Goal: Task Accomplishment & Management: Complete application form

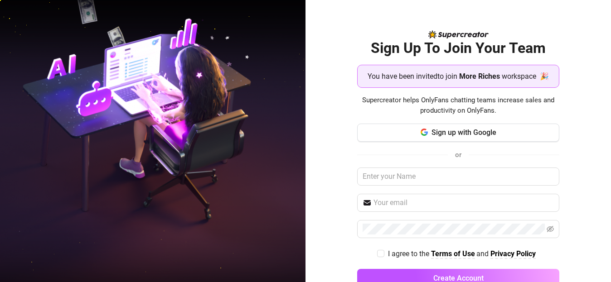
click at [483, 159] on div "or" at bounding box center [458, 155] width 202 height 12
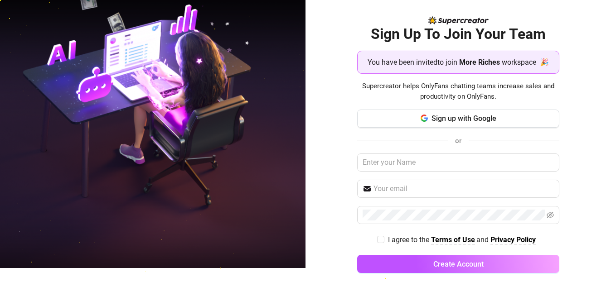
scroll to position [24, 0]
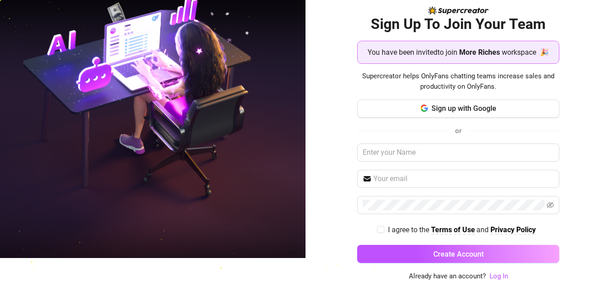
click at [528, 135] on div "or" at bounding box center [458, 131] width 202 height 12
click at [327, 136] on div "Sign Up To Join Your Team You have been invited to join More Riches workspace 🎉…" at bounding box center [459, 117] width 306 height 282
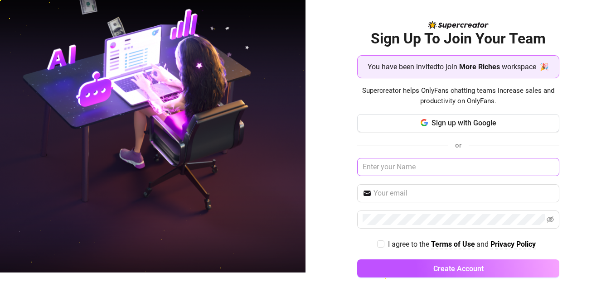
scroll to position [15, 0]
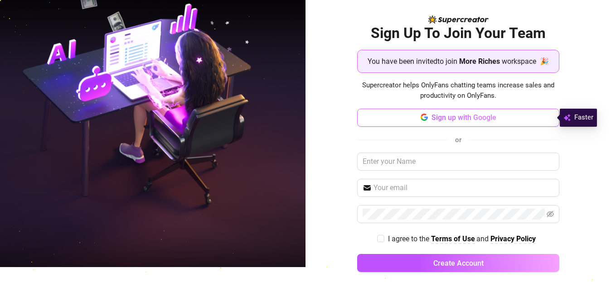
click at [474, 117] on span "Sign up with Google" at bounding box center [464, 117] width 65 height 9
click at [432, 117] on span "Sign up with Google" at bounding box center [464, 117] width 65 height 9
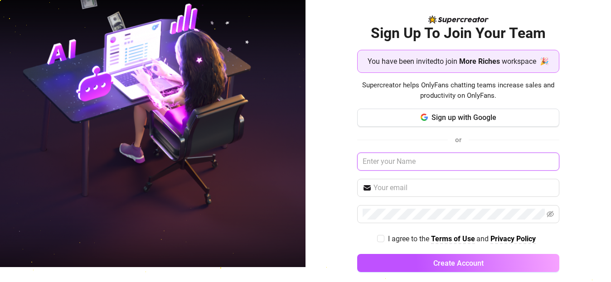
click at [393, 162] on input "text" at bounding box center [458, 162] width 202 height 18
type input "Red"
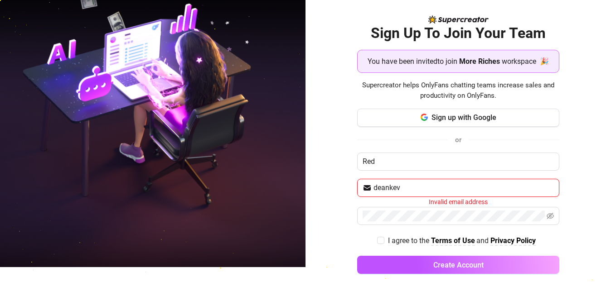
type input "[EMAIL_ADDRESS][DOMAIN_NAME]"
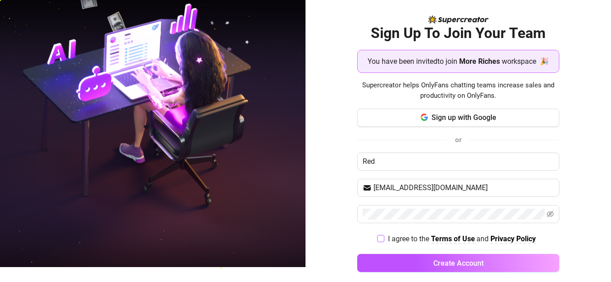
click at [377, 238] on input "I agree to the Terms of Use and Privacy Policy" at bounding box center [380, 238] width 6 height 6
checkbox input "true"
click at [547, 215] on icon "eye-invisible" at bounding box center [550, 214] width 7 height 7
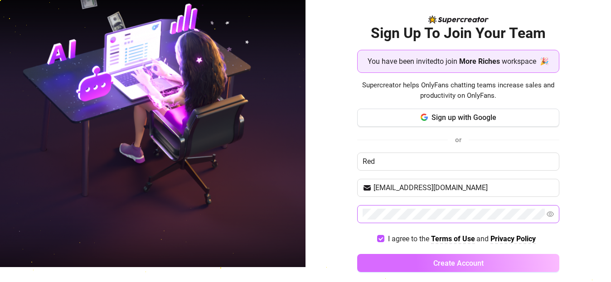
click at [485, 260] on button "Create Account" at bounding box center [458, 263] width 202 height 18
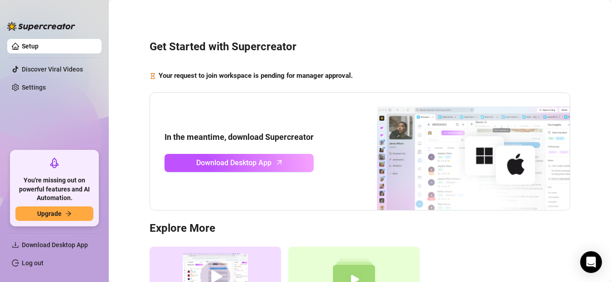
click at [2, 112] on aside "Setup Discover Viral Videos Settings You're missing out on powerful features an…" at bounding box center [54, 141] width 109 height 282
click at [112, 121] on main "Get Started with Supercreator Your request to join workspace is pending for man…" at bounding box center [360, 196] width 502 height 393
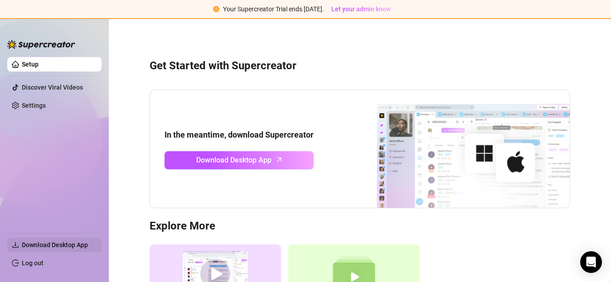
click at [63, 246] on span "Download Desktop App" at bounding box center [55, 245] width 66 height 7
